Goal: Find specific page/section: Find specific page/section

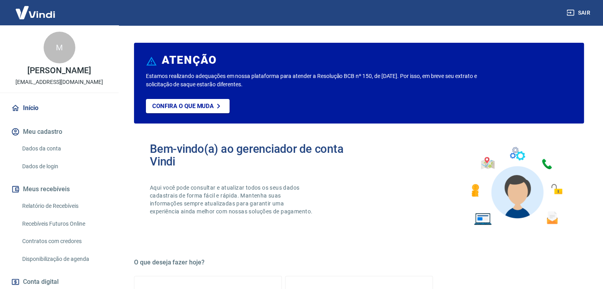
click at [67, 213] on link "Relatório de Recebíveis" at bounding box center [64, 206] width 90 height 16
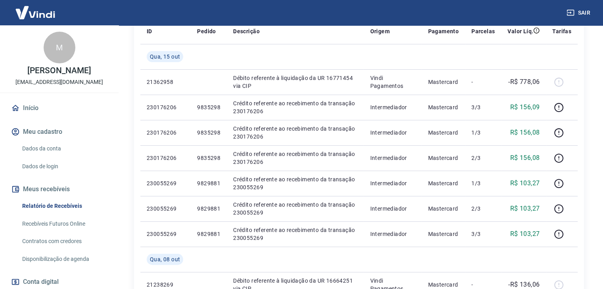
scroll to position [120, 0]
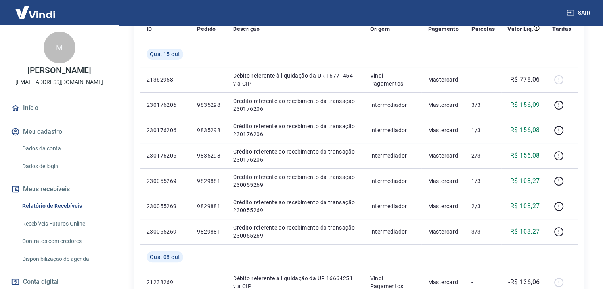
click at [78, 232] on link "Recebíveis Futuros Online" at bounding box center [64, 224] width 90 height 16
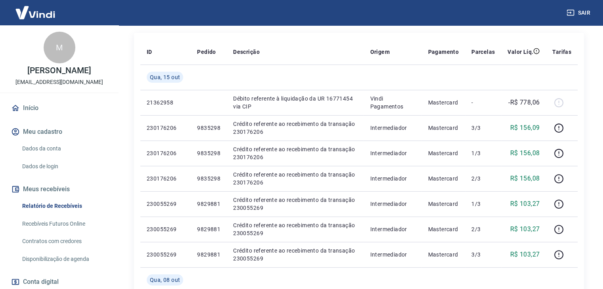
scroll to position [75, 0]
